Goal: Task Accomplishment & Management: Manage account settings

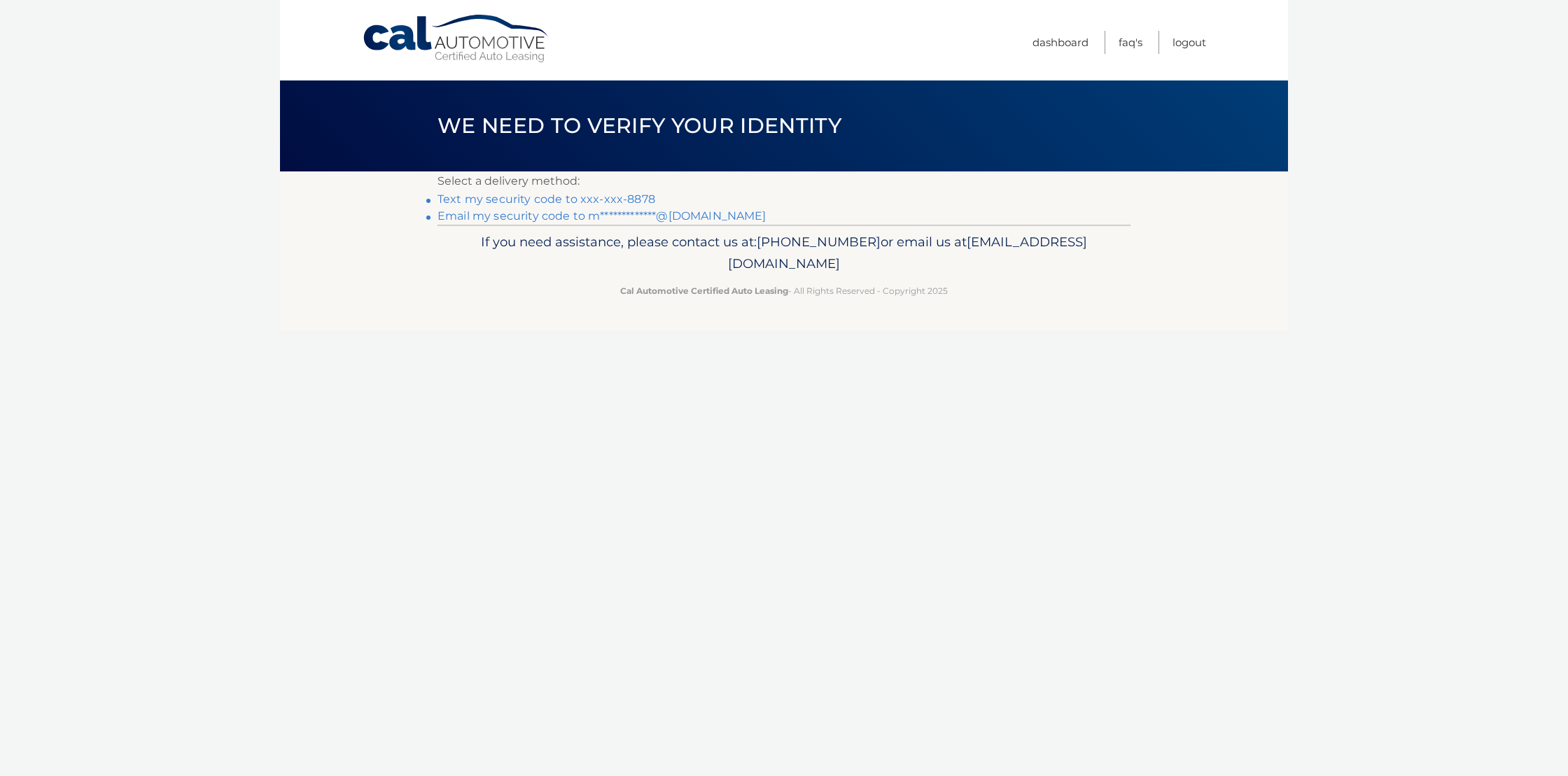
click at [615, 197] on link "Text my security code to xxx-xxx-8878" at bounding box center [547, 199] width 218 height 14
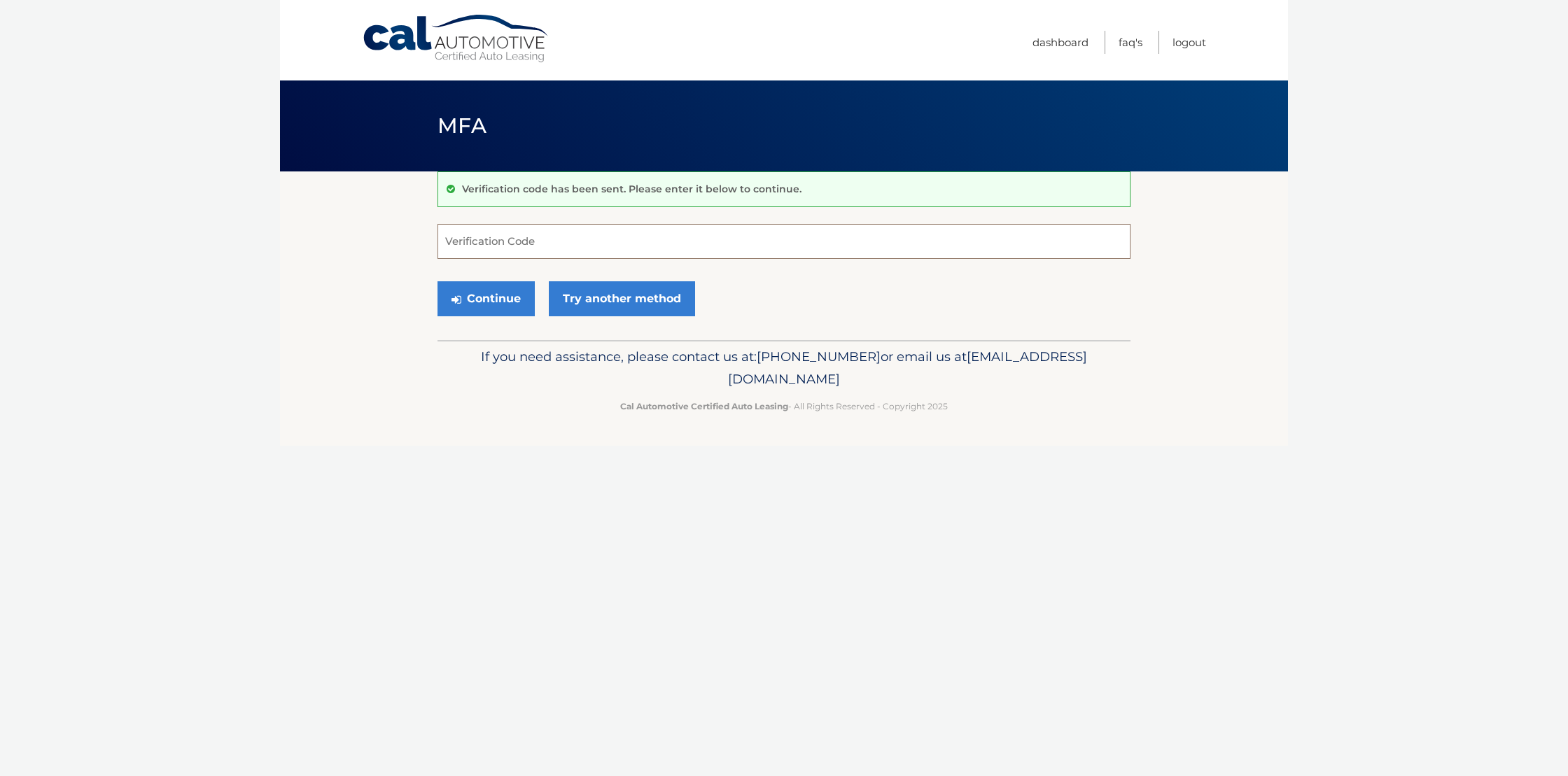
click at [668, 230] on input "Verification Code" at bounding box center [784, 241] width 693 height 35
type input "548966"
click at [528, 311] on button "Continue" at bounding box center [486, 298] width 98 height 35
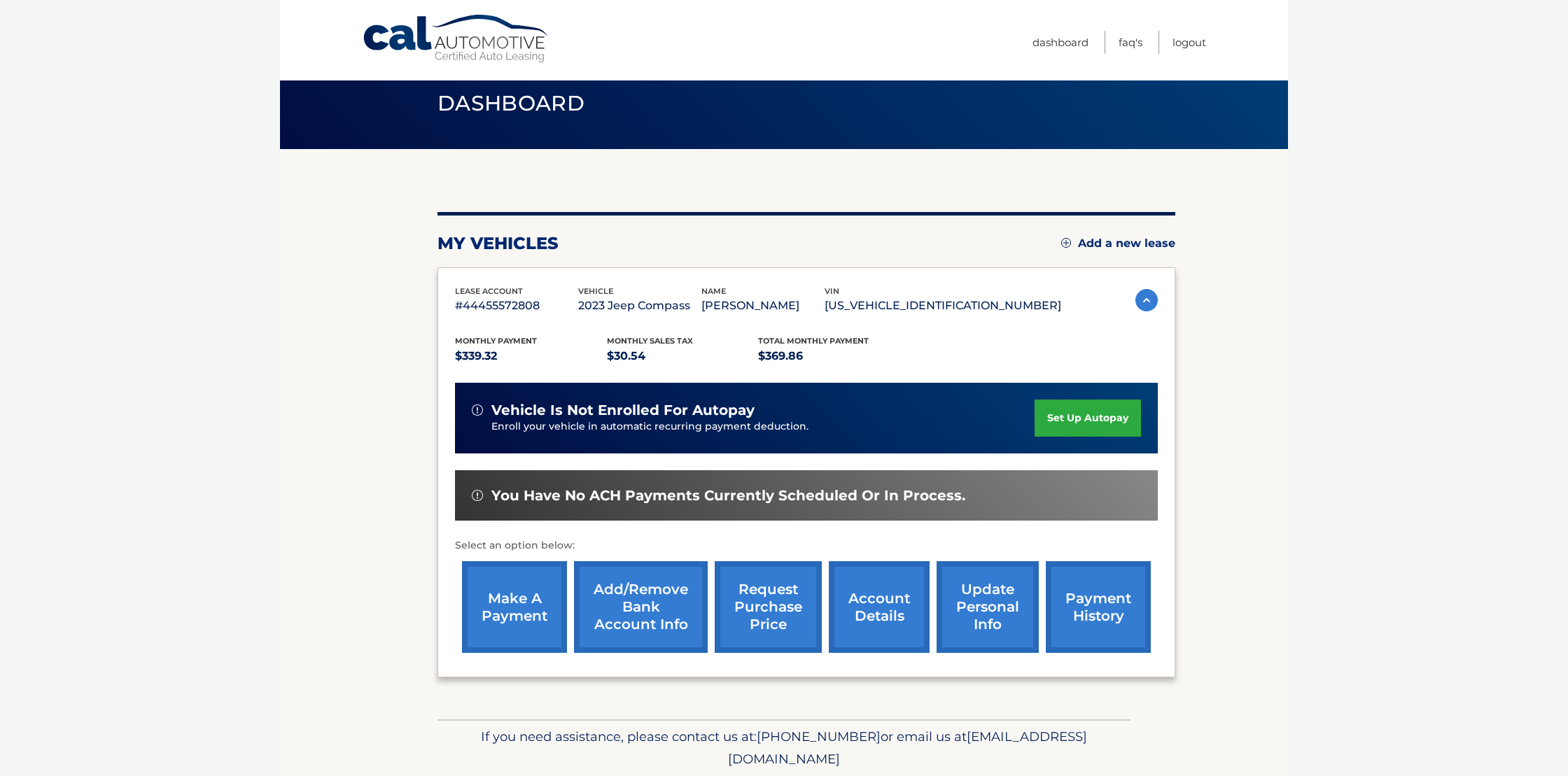
scroll to position [72, 0]
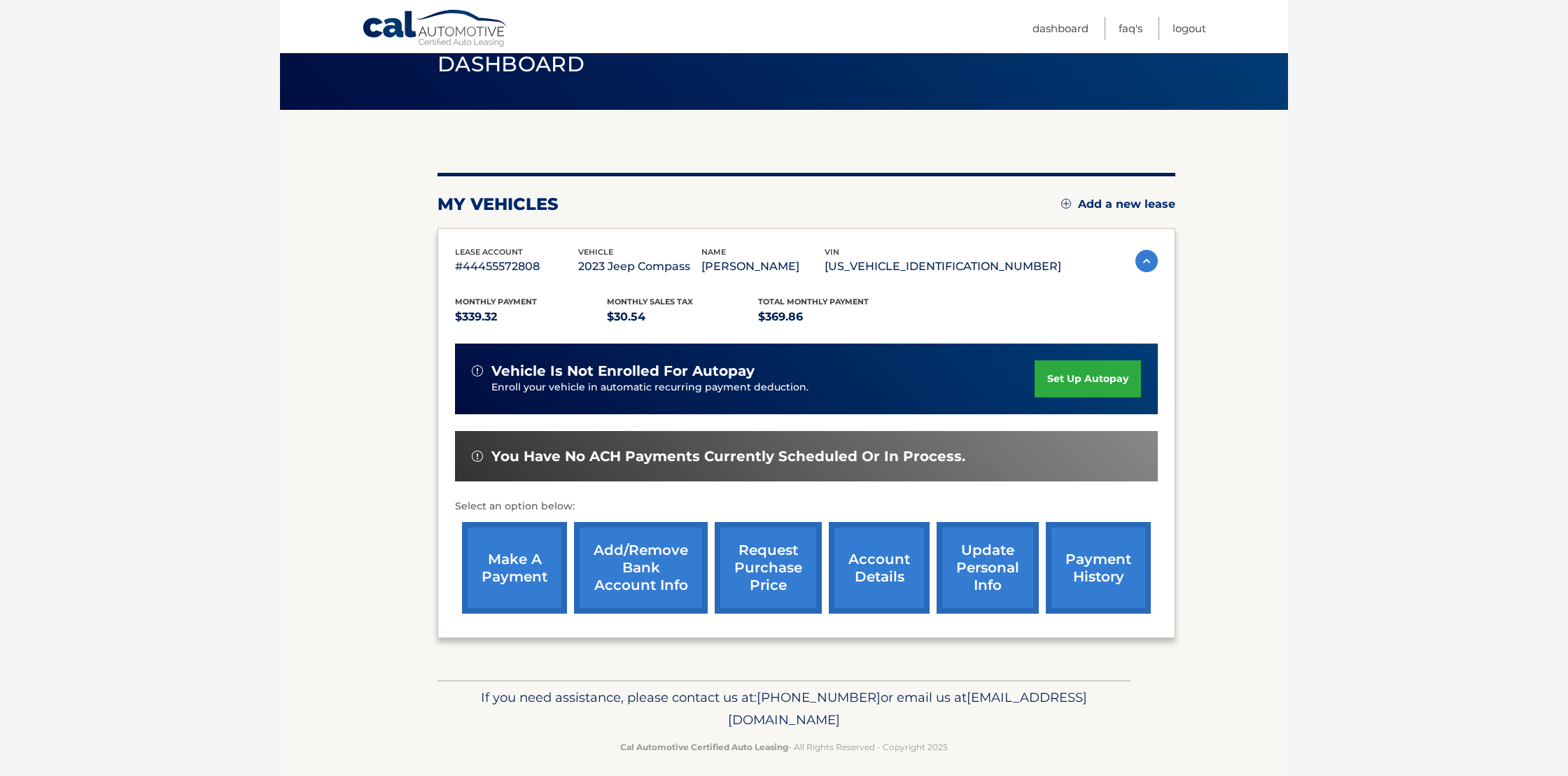
click at [884, 563] on link "account details" at bounding box center [879, 568] width 101 height 92
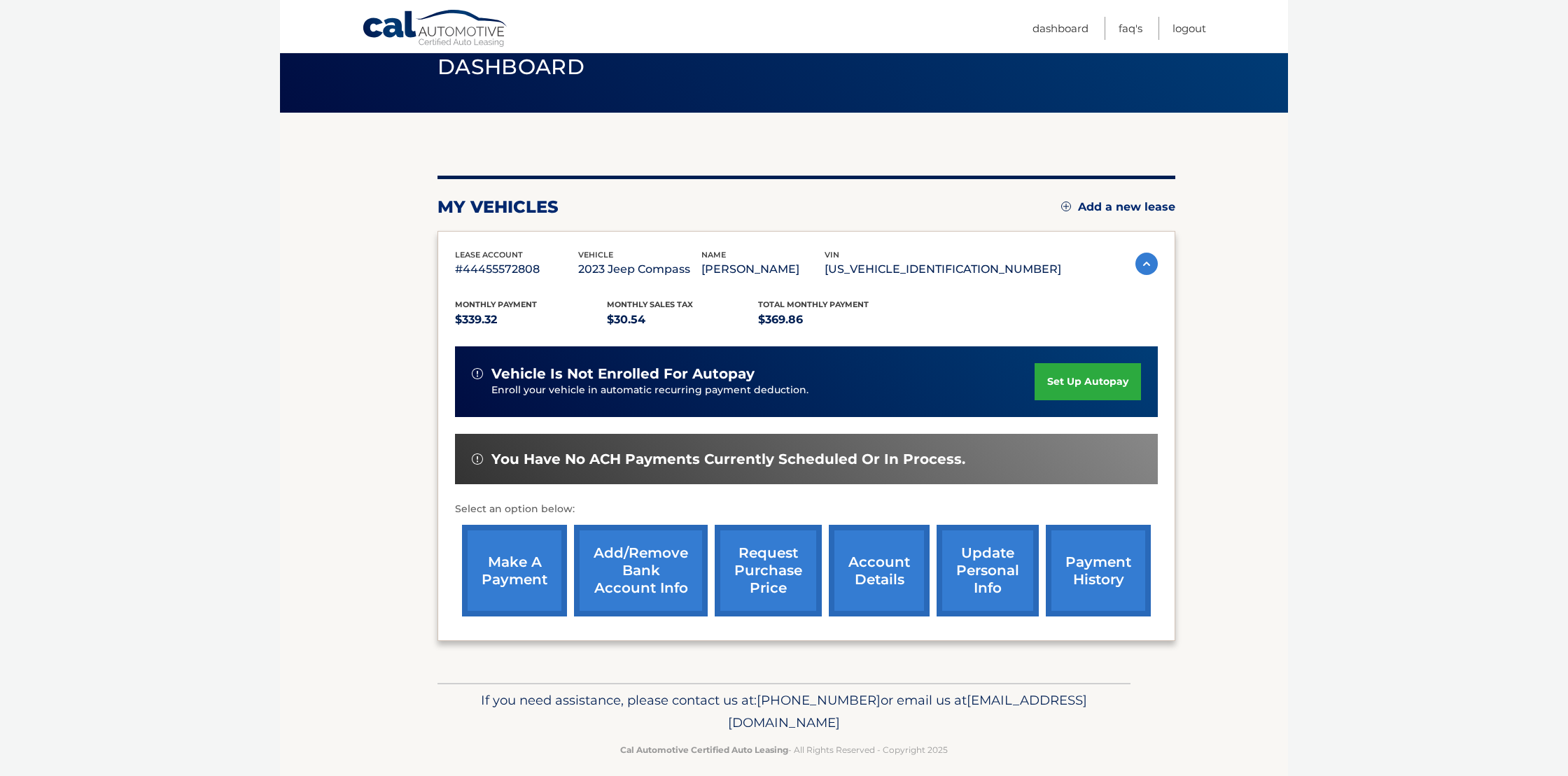
scroll to position [58, 0]
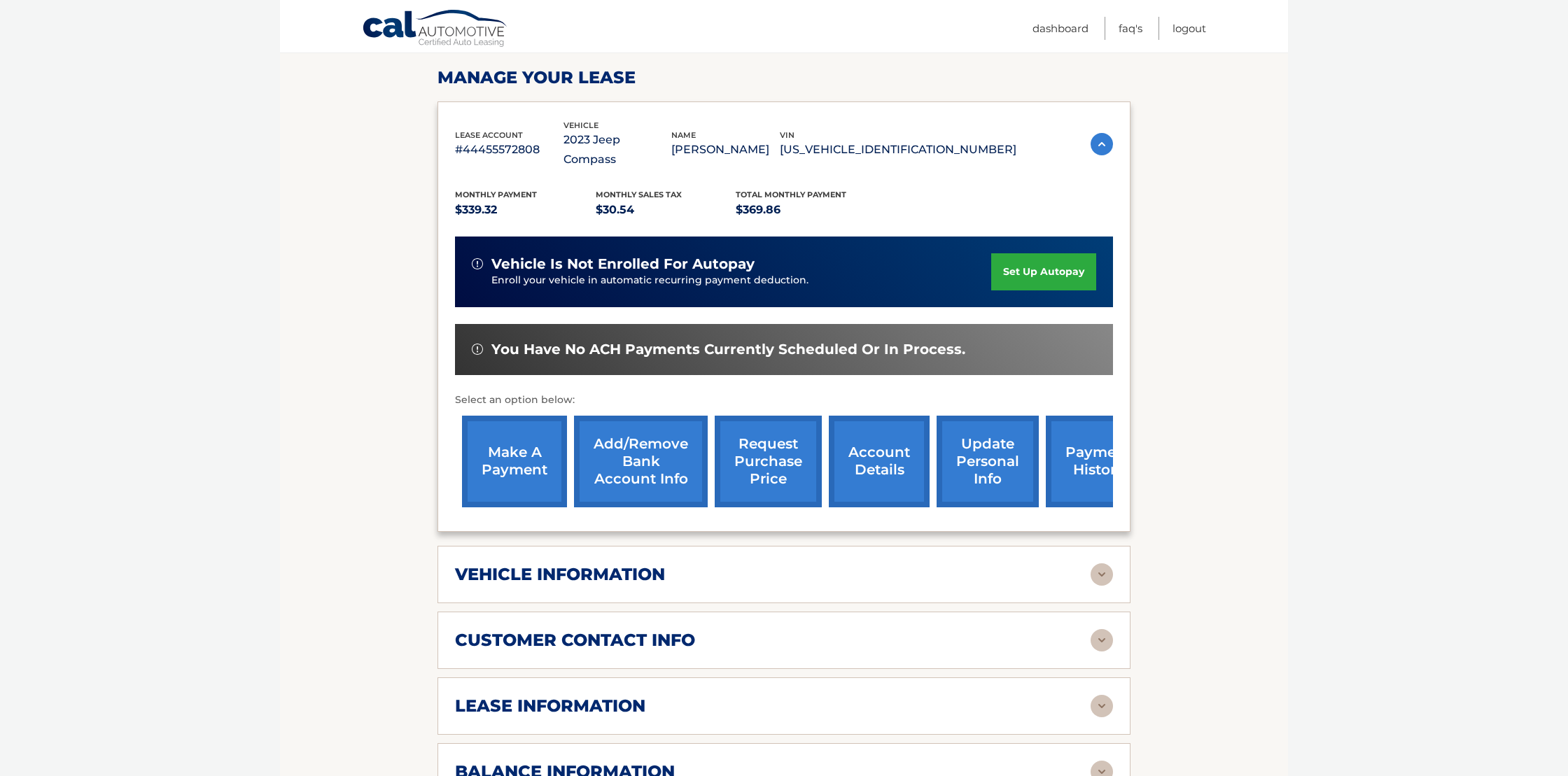
scroll to position [210, 0]
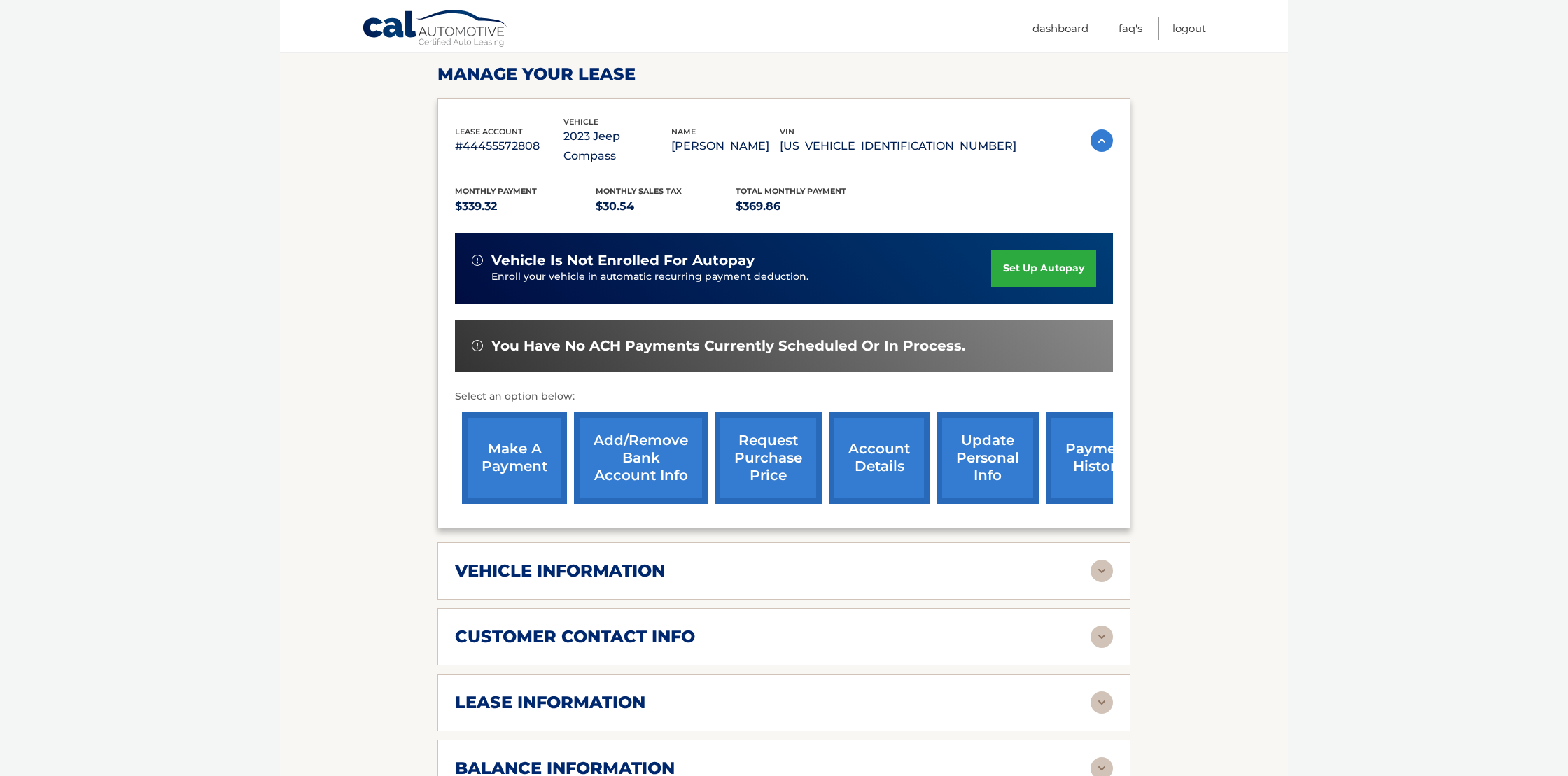
click at [1102, 560] on img at bounding box center [1102, 571] width 23 height 23
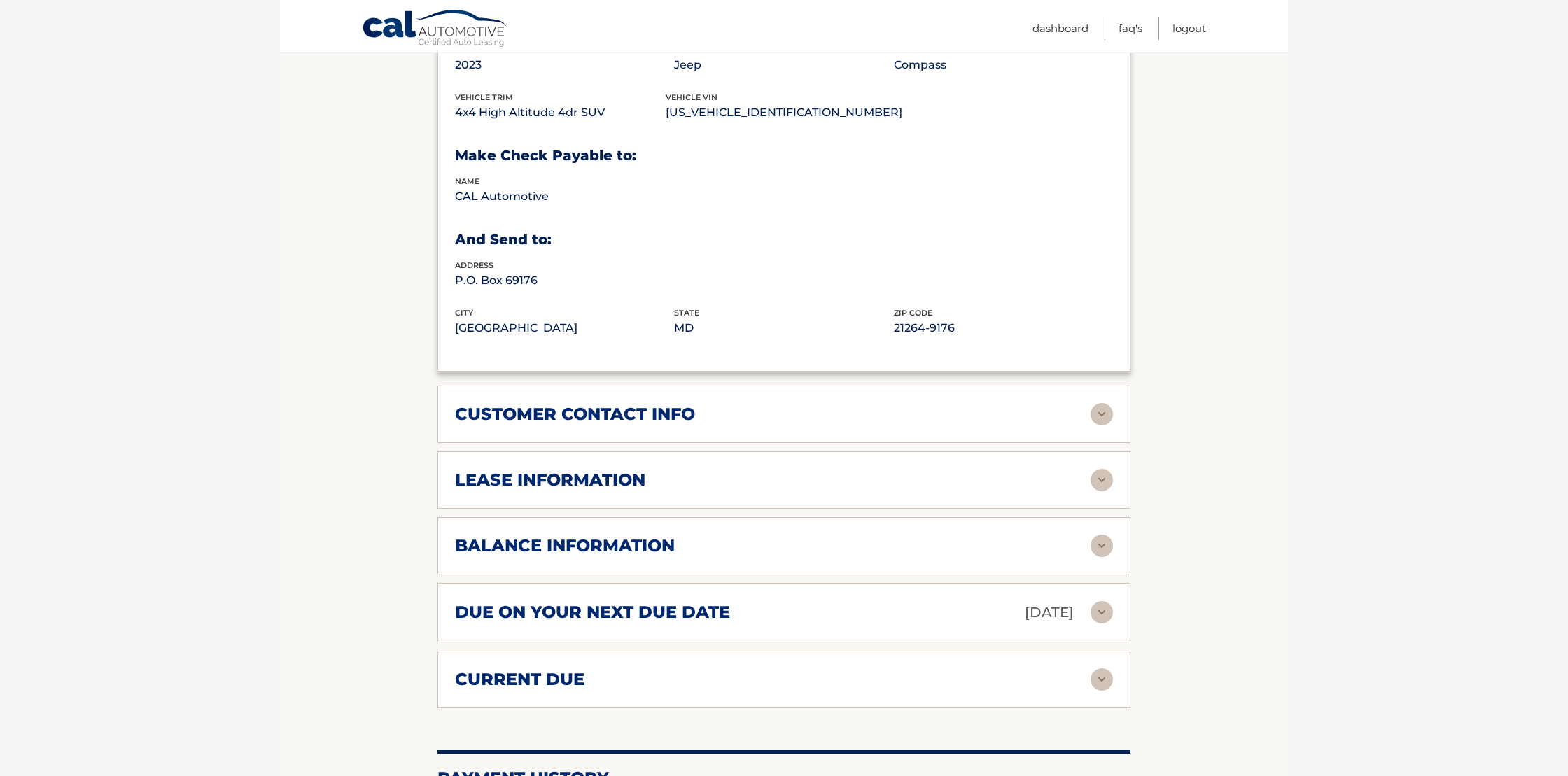
scroll to position [770, 0]
click at [811, 469] on div "lease information" at bounding box center [772, 479] width 636 height 21
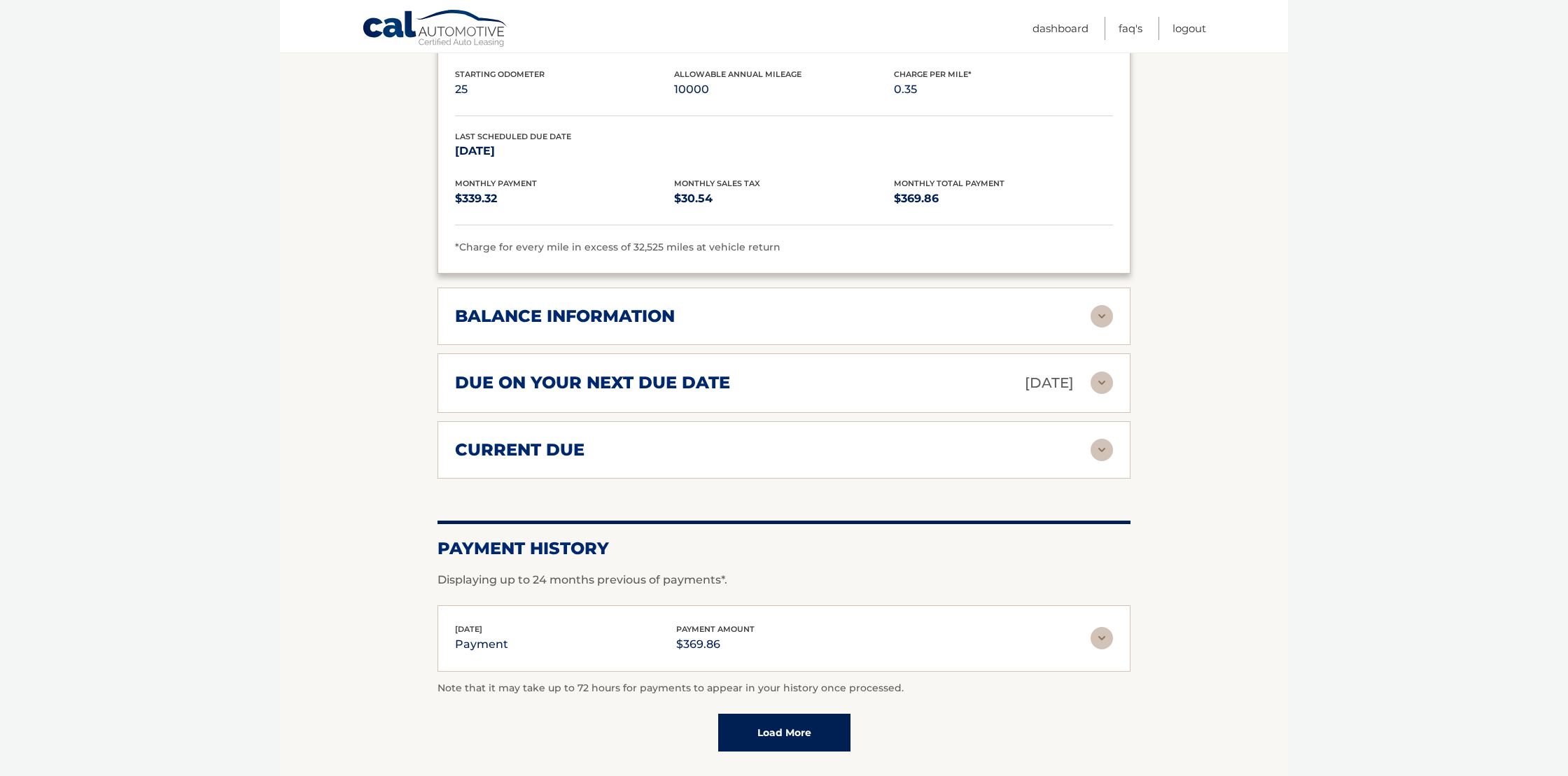
scroll to position [674, 0]
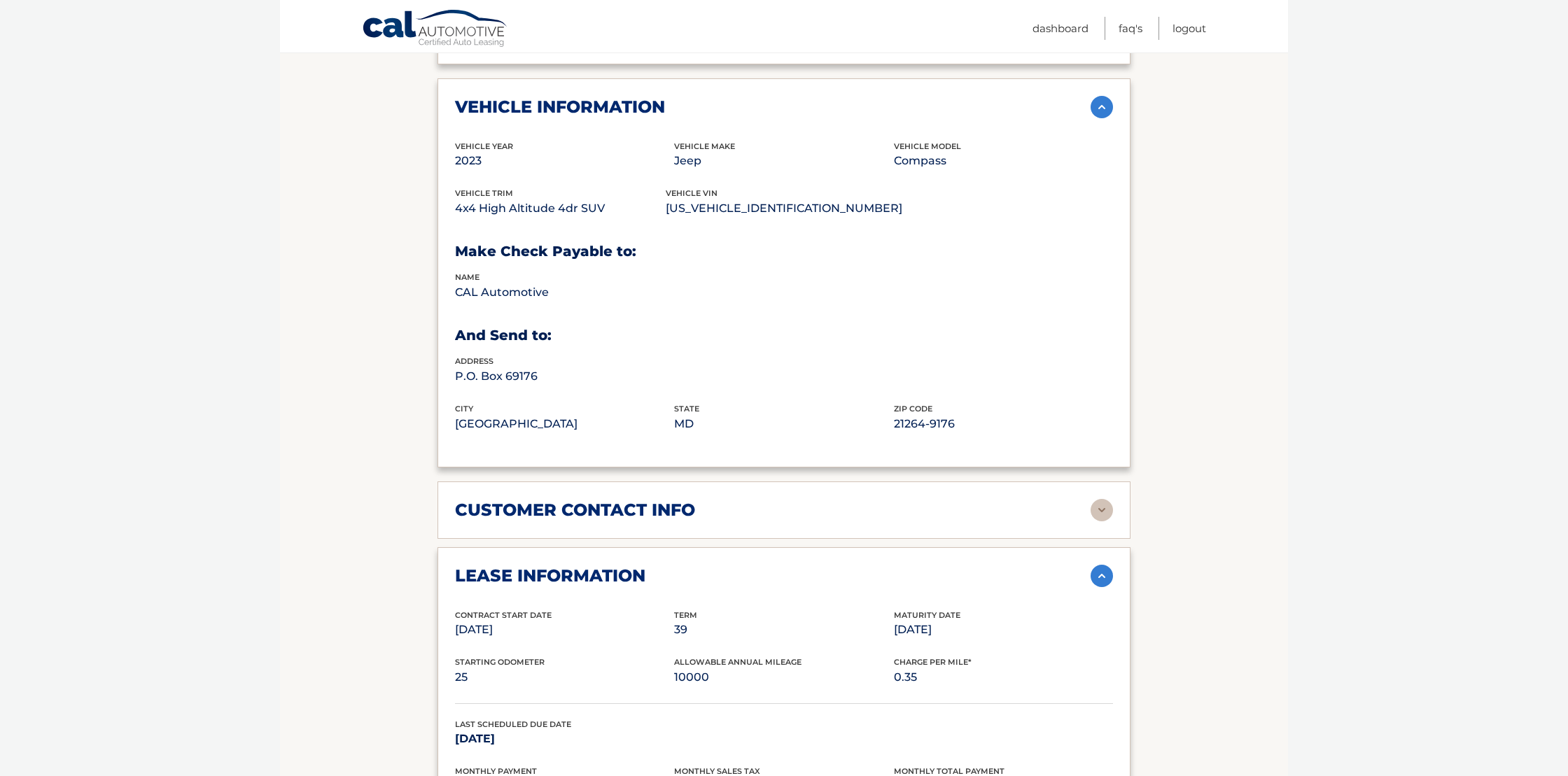
click at [801, 500] on div "customer contact info" at bounding box center [772, 510] width 636 height 21
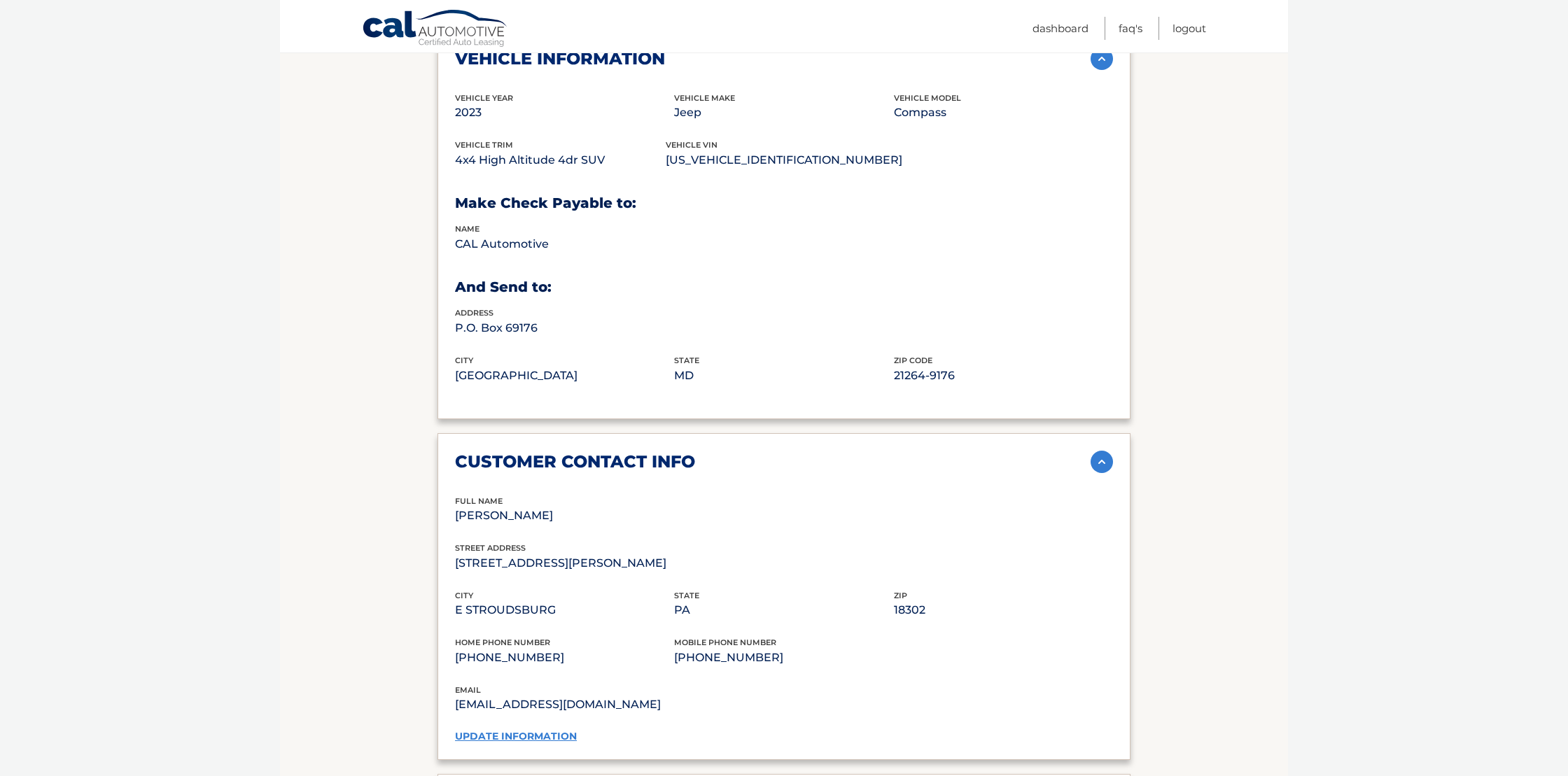
scroll to position [728, 0]
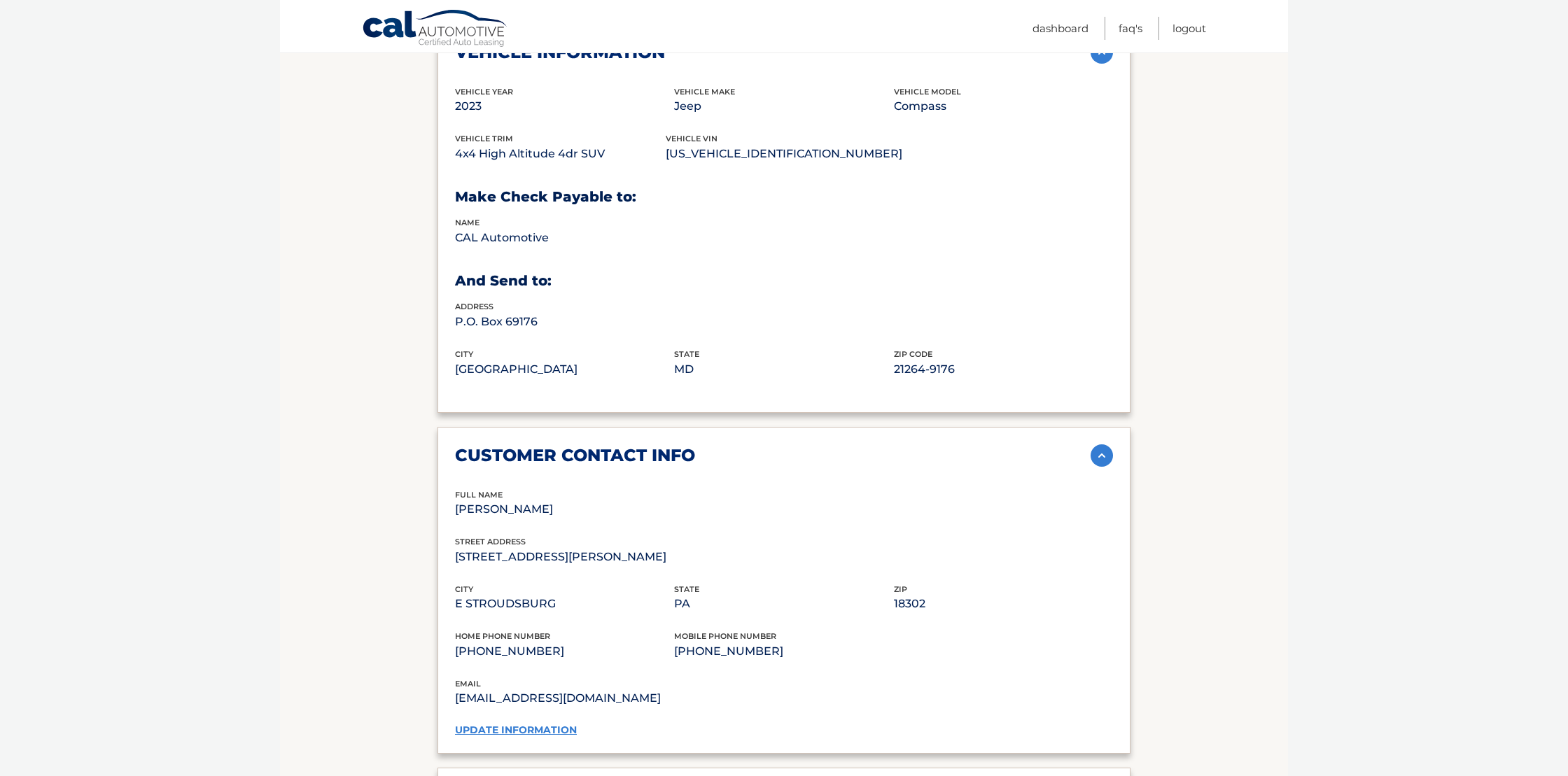
click at [725, 450] on div "customer contact info full name MARISSA ORTIZ street address 265 COOLBAUGH RD c…" at bounding box center [784, 591] width 693 height 327
click at [725, 445] on div "customer contact info" at bounding box center [772, 455] width 636 height 21
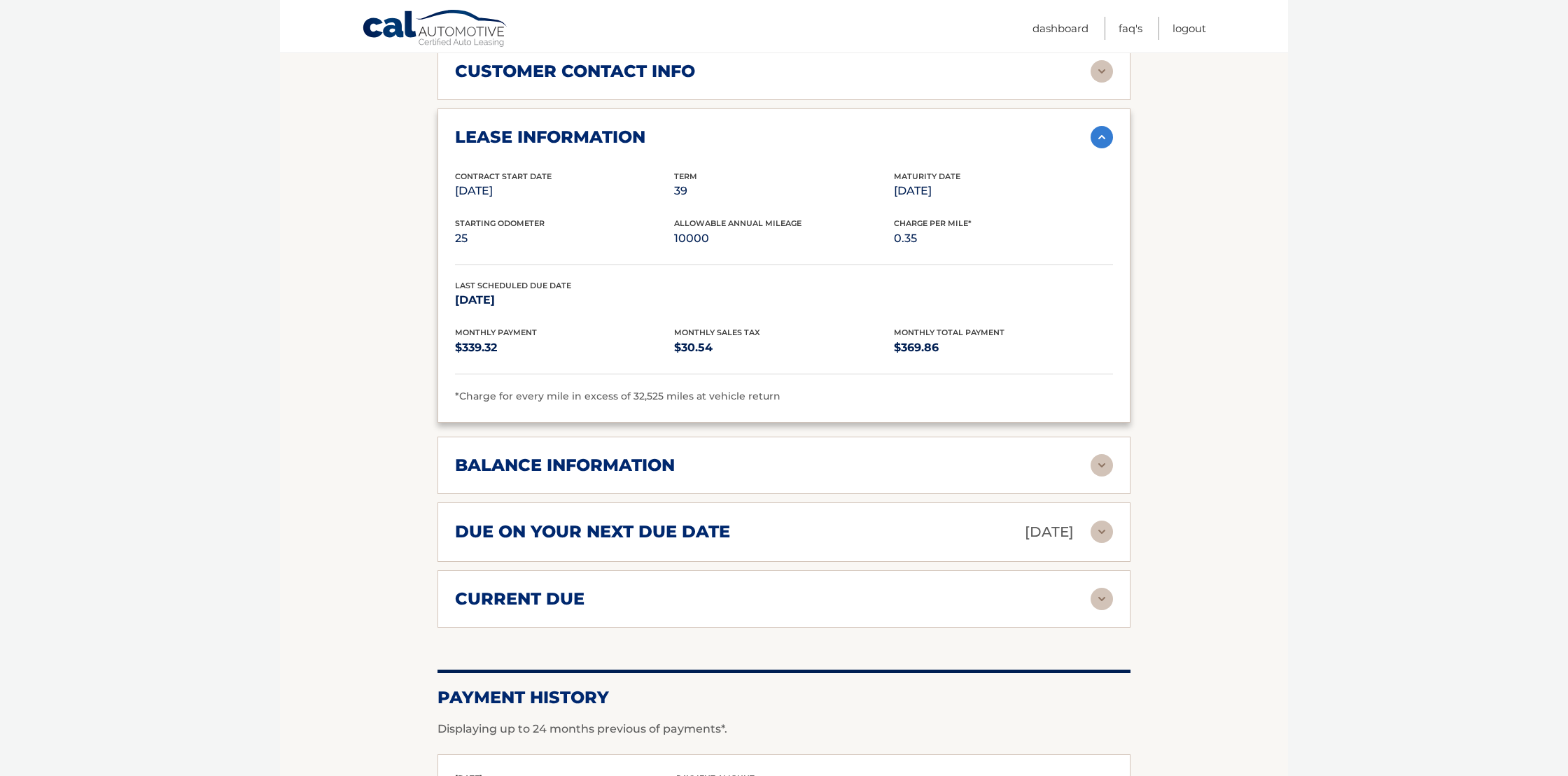
scroll to position [1114, 0]
click at [715, 454] on div "balance information" at bounding box center [772, 464] width 636 height 21
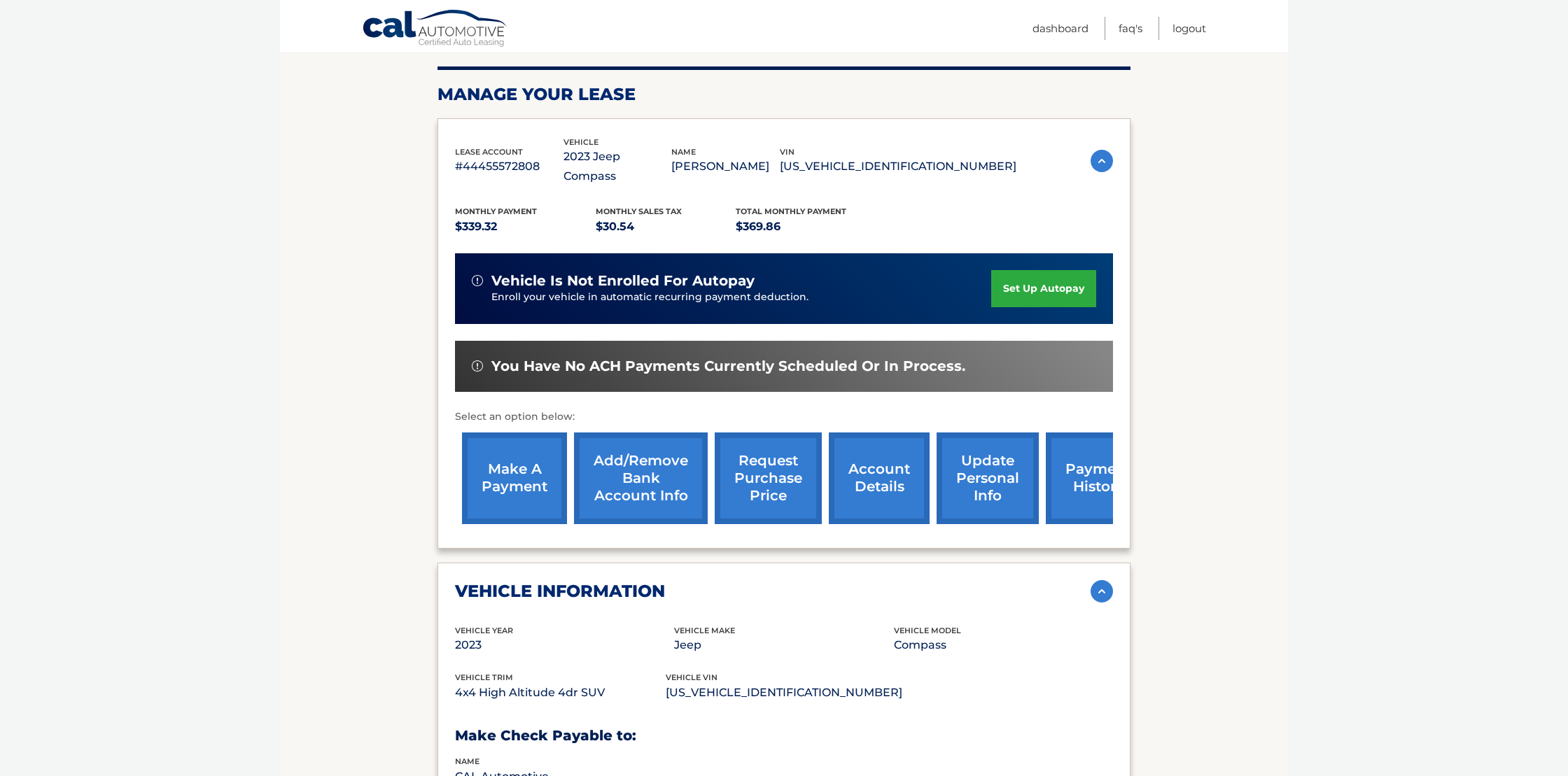
scroll to position [0, 0]
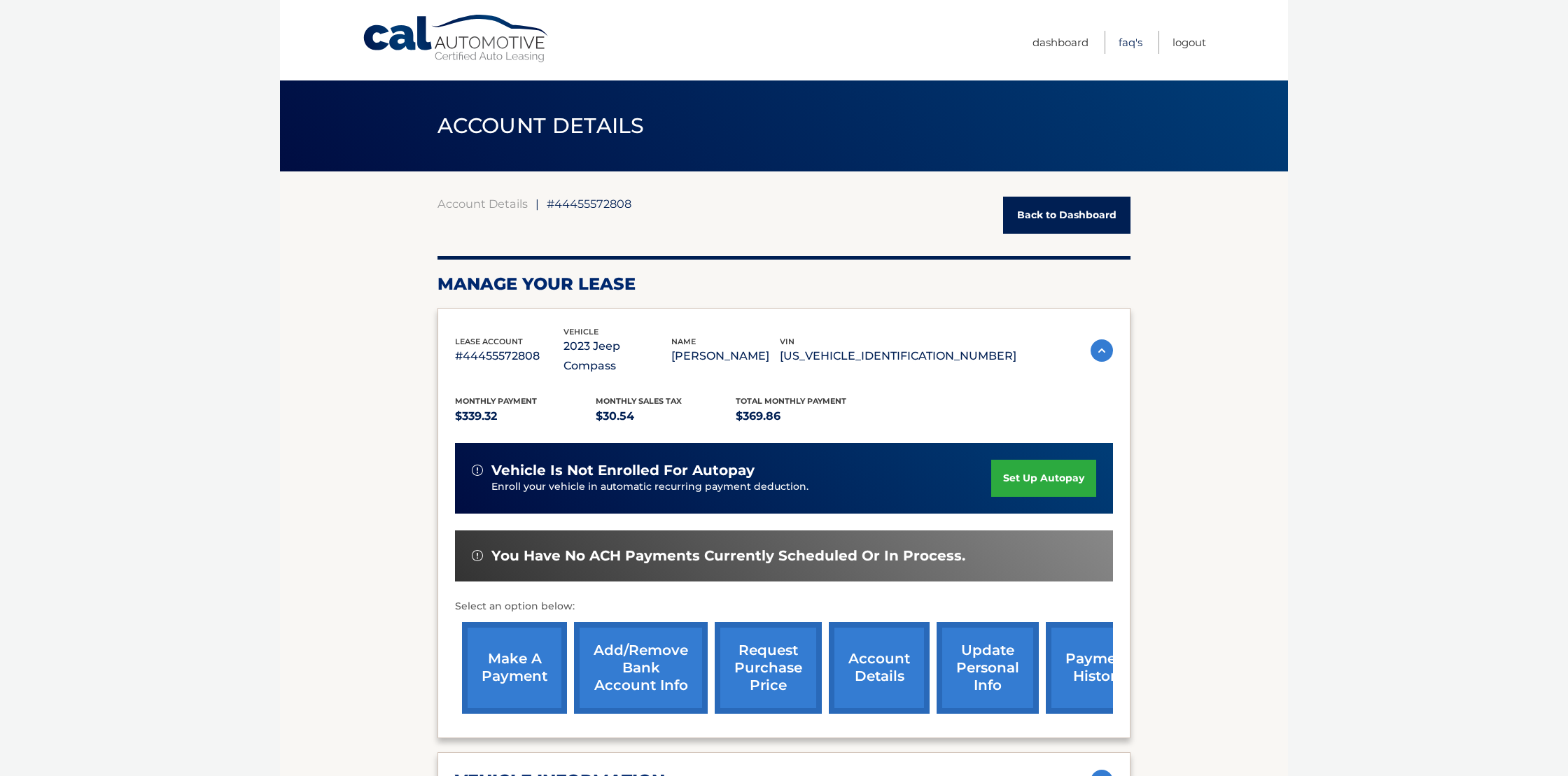
click at [1119, 39] on link "FAQ's" at bounding box center [1131, 42] width 24 height 23
